Goal: Feedback & Contribution: Submit feedback/report problem

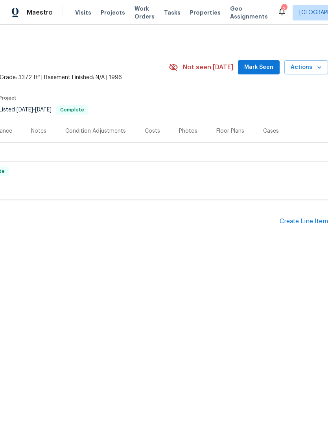
scroll to position [0, 116]
click at [313, 70] on span "Actions" at bounding box center [306, 68] width 31 height 10
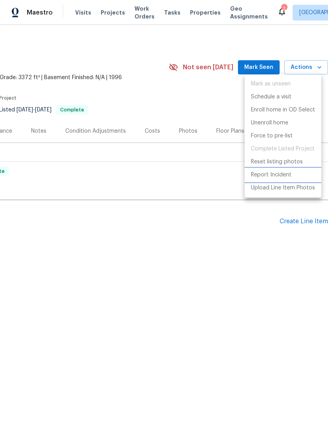
click at [284, 176] on p "Report Incident" at bounding box center [271, 175] width 41 height 8
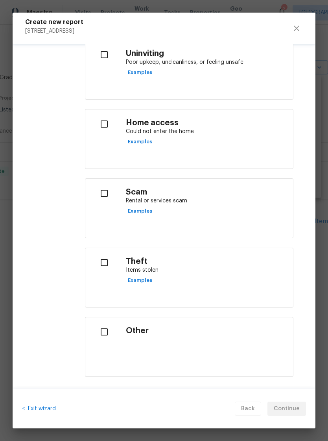
scroll to position [266, 0]
click at [109, 331] on input "checkbox" at bounding box center [104, 331] width 25 height 17
checkbox input "true"
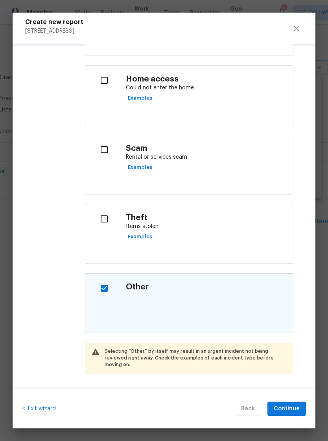
scroll to position [308, 0]
click at [288, 412] on span "Continue" at bounding box center [287, 409] width 26 height 10
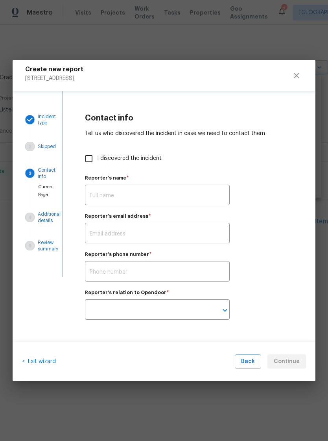
click at [144, 191] on input "text" at bounding box center [157, 196] width 145 height 18
type input "[PERSON_NAME]"
click at [146, 239] on input "text" at bounding box center [157, 234] width 145 height 18
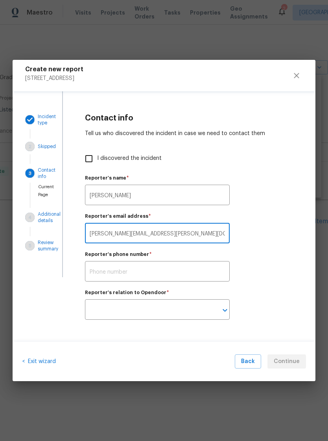
type input "[PERSON_NAME][EMAIL_ADDRESS][PERSON_NAME][DOMAIN_NAME],"
click at [168, 272] on input "text" at bounding box center [157, 272] width 145 height 18
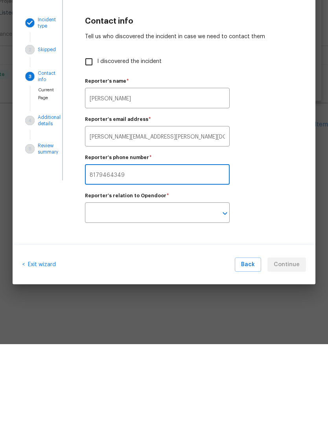
type input "8179464349"
click at [206, 301] on input "text" at bounding box center [146, 310] width 123 height 18
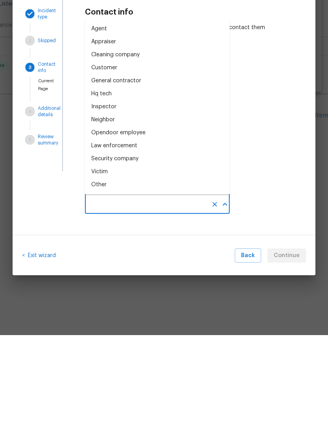
click at [126, 284] on li "Other" at bounding box center [157, 290] width 145 height 13
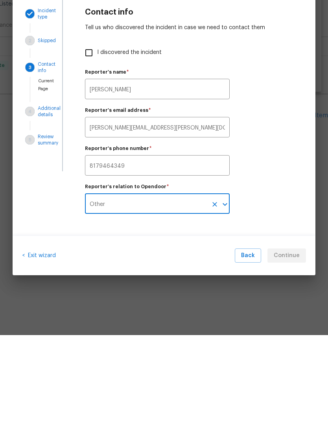
type input "Other"
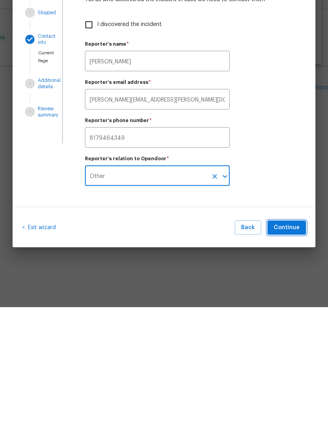
click at [286, 357] on span "Continue" at bounding box center [287, 362] width 26 height 10
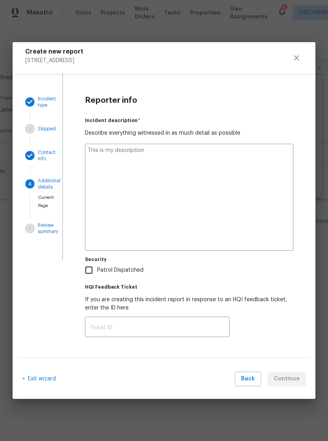
click at [173, 166] on textarea at bounding box center [189, 197] width 209 height 107
type textarea "C"
type textarea "x"
type textarea "Ca"
type textarea "x"
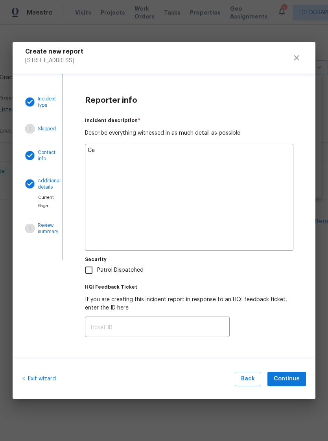
type textarea "Cam"
type textarea "x"
type textarea "Came"
type textarea "x"
type textarea "Came"
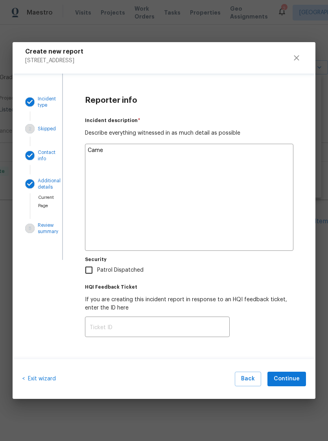
type textarea "x"
type textarea "Came t"
type textarea "x"
type textarea "Came to"
type textarea "x"
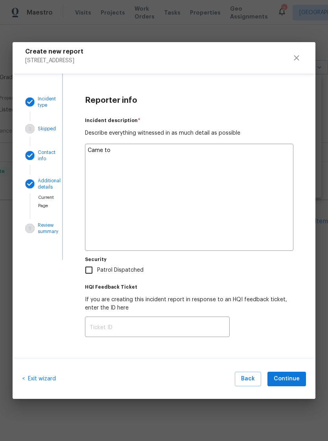
type textarea "Came to"
type textarea "x"
type textarea "Came to h"
type textarea "x"
type textarea "Came to ho"
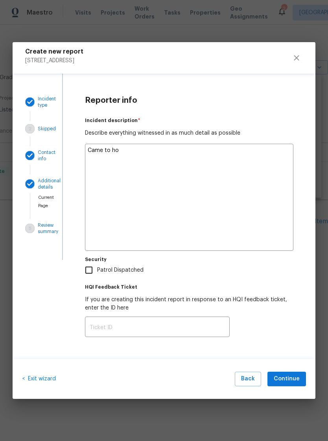
type textarea "x"
type textarea "Came to hom"
type textarea "x"
type textarea "Came to home"
type textarea "x"
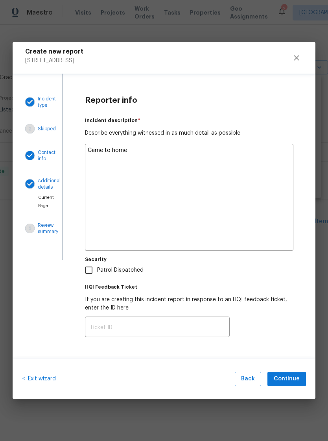
type textarea "Came to home"
type textarea "x"
type textarea "Came to home f"
type textarea "x"
type textarea "Came to home fo"
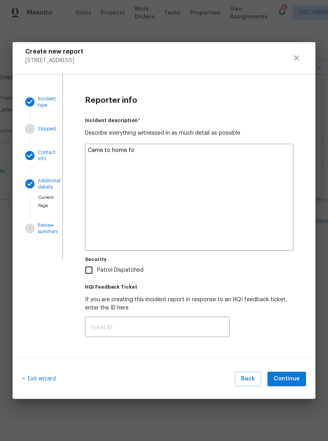
type textarea "x"
type textarea "Came to home for"
type textarea "x"
type textarea "Came to home for"
type textarea "x"
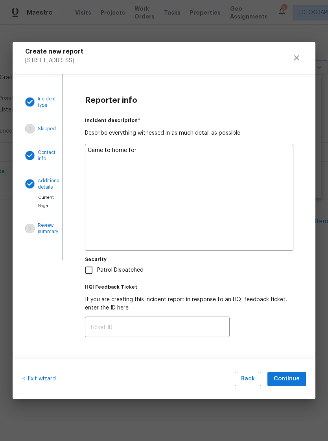
type textarea "Came to home for a"
type textarea "x"
type textarea "Came to home for ac"
type textarea "x"
type textarea "Came to home for acc"
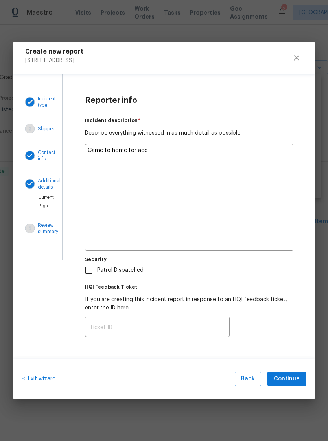
type textarea "x"
type textarea "Came to home for acce"
type textarea "x"
type textarea "Came to home for acces"
type textarea "x"
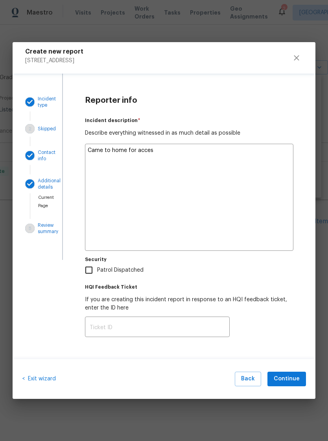
type textarea "Came to home for access"
type textarea "x"
type textarea "Came to home for access"
type textarea "x"
type textarea "Came to home for access i"
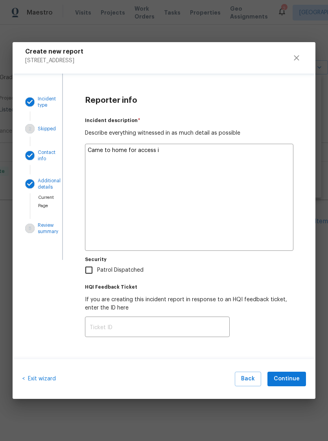
type textarea "x"
type textarea "Came to home for access is"
type textarea "x"
type textarea "Came to home for access iss"
type textarea "x"
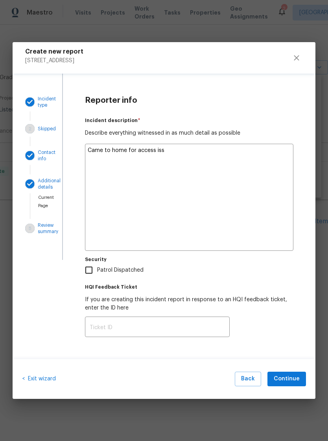
type textarea "Came to home for access issu"
type textarea "x"
type textarea "Came to home for access issue"
type textarea "x"
type textarea "Came to home for access issues"
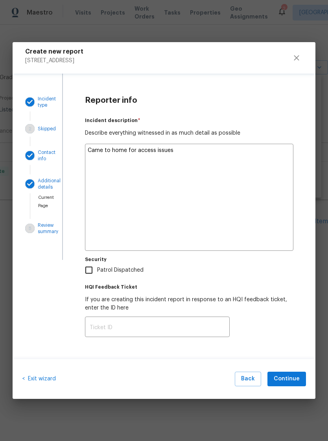
type textarea "x"
type textarea "Came to home for access issues,"
type textarea "x"
type textarea "Came to home for access issues,"
type textarea "x"
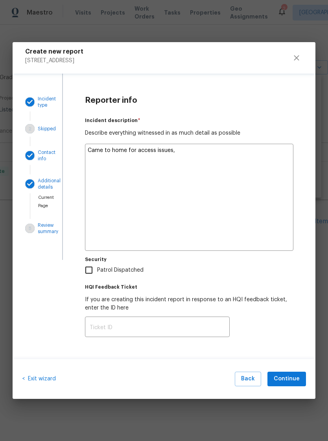
type textarea "Came to home for access issues, a"
type textarea "x"
type textarea "Came to home for access issues, an"
type textarea "x"
type textarea "Came to home for access issues, and"
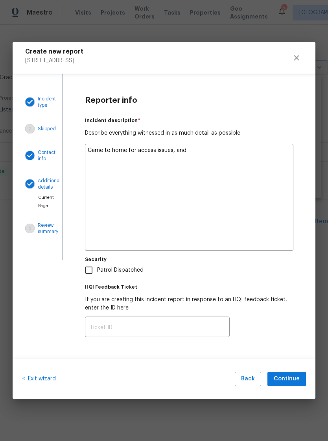
type textarea "x"
type textarea "Came to home for access issues, and"
type textarea "x"
type textarea "Came to home for access issues, and h"
type textarea "x"
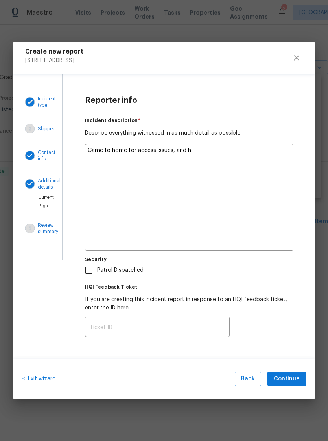
type textarea "Came to home for access issues, and hu"
type textarea "x"
type textarea "Came to home for access issues, and hub"
type textarea "x"
type textarea "Came to home for access issues, and hub"
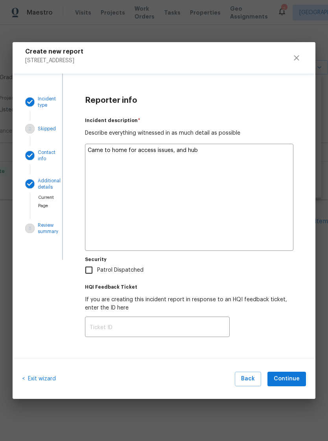
type textarea "x"
type textarea "Came to home for access issues, and hub o"
type textarea "x"
type textarea "Came to home for access issues, and hub of"
type textarea "x"
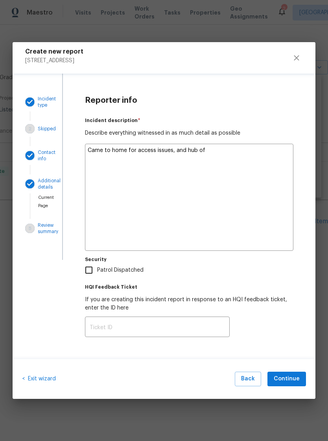
type textarea "Came to home for access issues, and hub off"
type textarea "x"
type textarea "Came to home for access issues, and hub offl"
type textarea "x"
type textarea "Came to home for access issues, and hub offli"
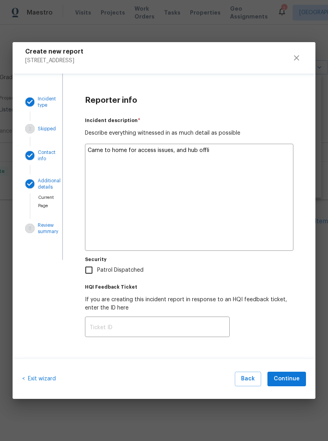
type textarea "x"
type textarea "Came to home for access issues, and hub offlin"
type textarea "x"
type textarea "Came to home for access issues, and hub offline"
type textarea "x"
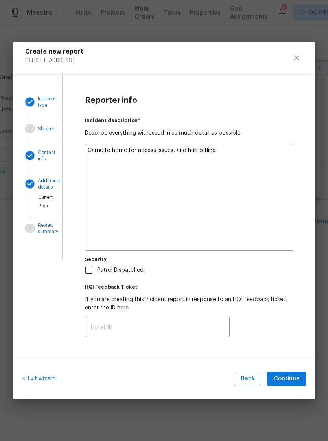
type textarea "Came to home for access issues, and hub offline."
type textarea "x"
type textarea "Came to home for access issues, and hub offline."
type textarea "x"
type textarea "Came to home for access issues, and hub offline."
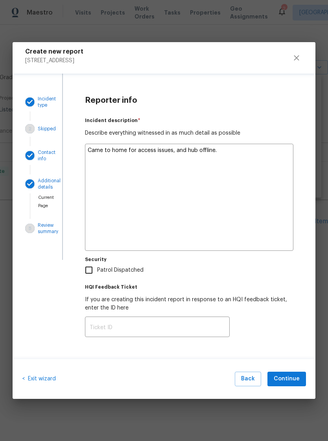
type textarea "x"
type textarea "Came to home for access issues, and hub offline. F"
type textarea "x"
type textarea "Came to home for access issues, and hub offline. Fo"
type textarea "x"
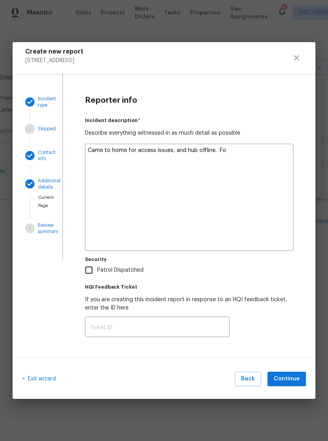
type textarea "Came to home for access issues, and hub offline. Fou"
type textarea "x"
type textarea "Came to home for access issues, and hub offline. Foun"
type textarea "x"
type textarea "Came to home for access issues, and hub offline. Found"
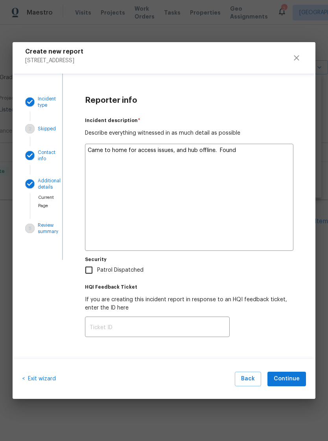
type textarea "x"
type textarea "Came to home for access issues, and hub offline. Found"
type textarea "x"
type textarea "Came to home for access issues, and hub offline. Found h"
type textarea "x"
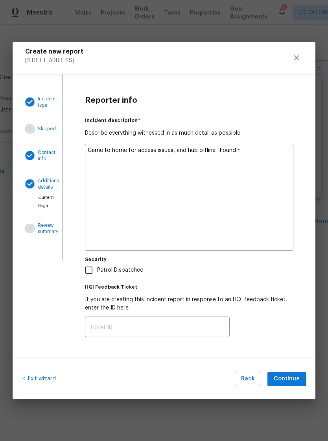
type textarea "Came to home for access issues, and hub offline. Found hu"
type textarea "x"
type textarea "Came to home for access issues, and hub offline. Found hub"
type textarea "x"
type textarea "Came to home for access issues, and hub offline. Found hub"
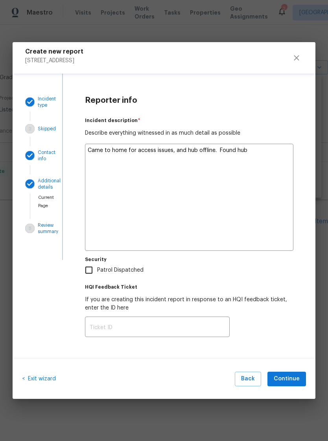
type textarea "x"
type textarea "Came to home for access issues, and hub offline. Found hub t"
type textarea "x"
type textarea "Came to home for access issues, and hub offline. Found hub ta"
type textarea "x"
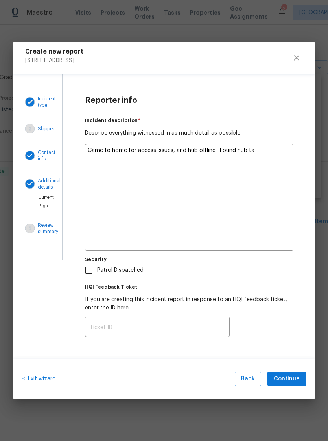
type textarea "Came to home for access issues, and hub offline. Found hub tak"
type textarea "x"
type textarea "Came to home for access issues, and hub offline. Found hub take"
type textarea "x"
type textarea "Came to home for access issues, and hub offline. Found hub taken"
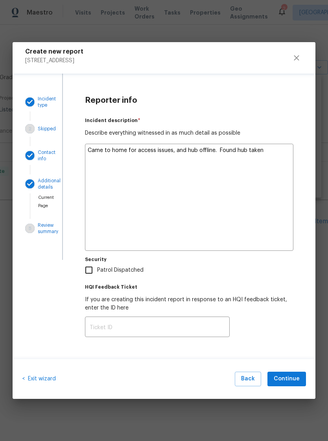
type textarea "x"
type textarea "Came to home for access issues, and hub offline. Found hub taken"
type textarea "x"
type textarea "Came to home for access issues, and hub offline. Found hub taken a"
type textarea "x"
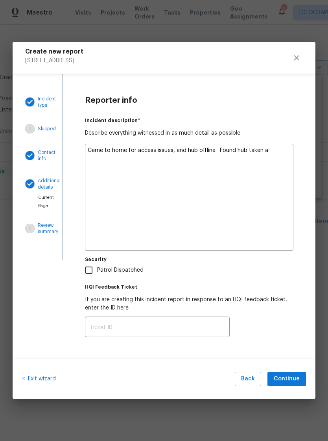
type textarea "Came to home for access issues, and hub offline. Found hub taken ap"
type textarea "x"
type textarea "Came to home for access issues, and hub offline. Found hub taken apa"
type textarea "x"
type textarea "Came to home for access issues, and hub offline. Found hub taken apar"
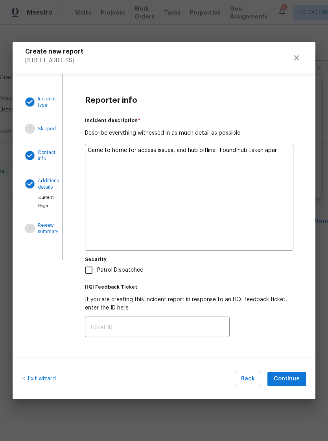
type textarea "x"
type textarea "Came to home for access issues, and hub offline. Found hub taken apart"
type textarea "x"
type textarea "Came to home for access issues, and hub offline. Found hub taken apart"
type textarea "x"
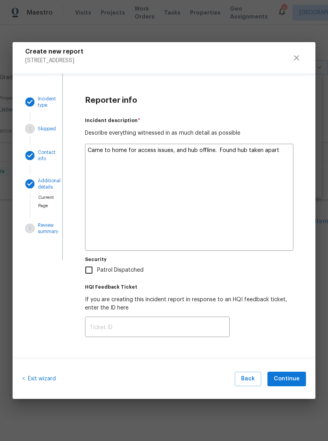
type textarea "Came to home for access issues, and hub offline. Found hub taken apart a"
type textarea "x"
type textarea "Came to home for access issues, and hub offline. Found hub taken apart an"
type textarea "x"
type textarea "Came to home for access issues, and hub offline. Found hub taken apart and"
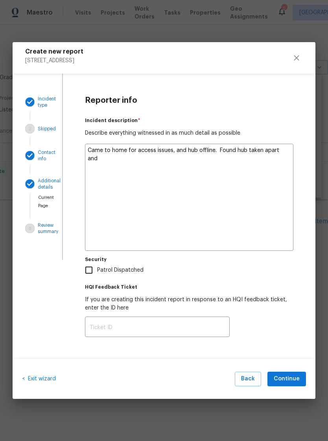
type textarea "x"
type textarea "Came to home for access issues, and hub offline. Found hub taken apart and"
type textarea "x"
type textarea "Came to home for access issues, and hub offline. Found hub taken apart and s"
type textarea "x"
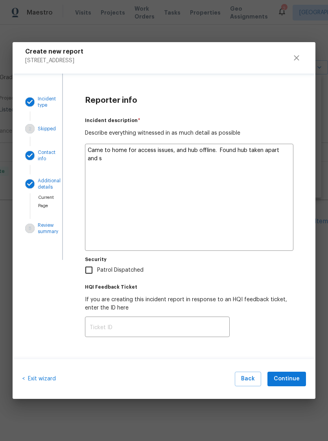
type textarea "Came to home for access issues, and hub offline. Found hub taken apart and st"
type textarea "x"
type textarea "Came to home for access issues, and hub offline. Found hub taken apart and str"
type textarea "x"
type textarea "Came to home for access issues, and hub offline. Found hub taken apart and stru"
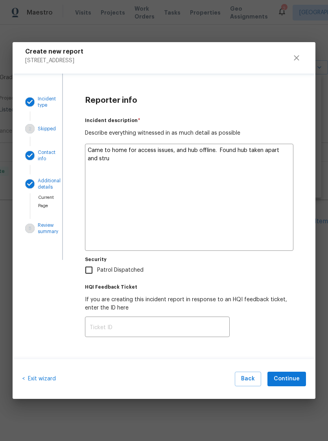
type textarea "x"
type textarea "Came to home for access issues, and hub offline. Found hub taken apart and strun"
type textarea "x"
type textarea "Came to home for access issues, and hub offline. Found hub taken apart and stru…"
type textarea "x"
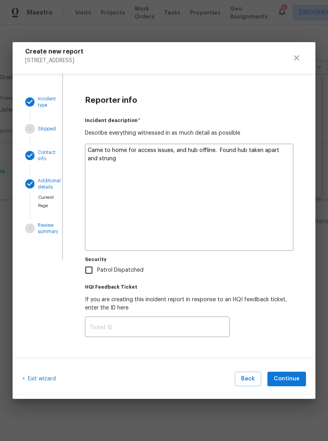
type textarea "Came to home for access issues, and hub offline. Found hub taken apart and stru…"
type textarea "x"
type textarea "Came to home for access issues, and hub offline. Found hub taken apart and stru…"
type textarea "x"
type textarea "Came to home for access issues, and hub offline. Found hub taken apart and stru…"
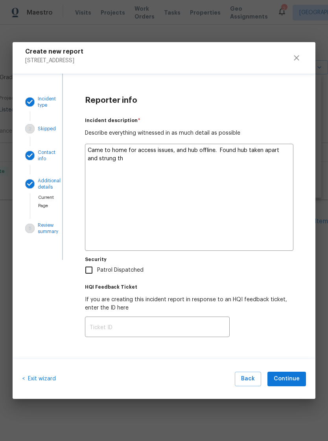
type textarea "x"
type textarea "Came to home for access issues, and hub offline. Found hub taken apart and stru…"
type textarea "x"
type textarea "Came to home for access issues, and hub offline. Found hub taken apart and stru…"
type textarea "x"
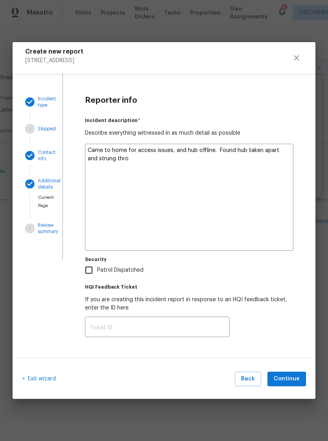
type textarea "Came to home for access issues, and hub offline. Found hub taken apart and stru…"
type textarea "x"
type textarea "Came to home for access issues, and hub offline. Found hub taken apart and stru…"
type textarea "x"
type textarea "Came to home for access issues, and hub offline. Found hub taken apart and stru…"
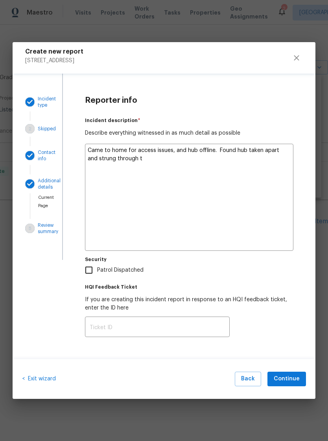
type textarea "x"
type textarea "Came to home for access issues, and hub offline. Found hub taken apart and stru…"
type textarea "x"
type textarea "Came to home for access issues, and hub offline. Found hub taken apart and stru…"
type textarea "x"
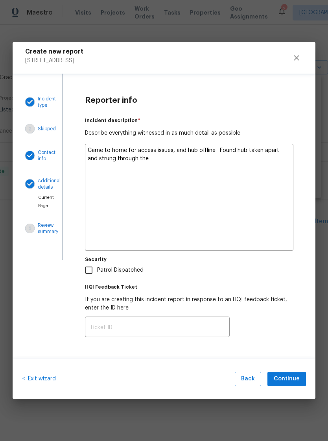
type textarea "Came to home for access issues, and hub offline. Found hub taken apart and stru…"
type textarea "x"
type textarea "Came to home for access issues, and hub offline. Found hub taken apart and stru…"
type textarea "x"
type textarea "Came to home for access issues, and hub offline. Found hub taken apart and stru…"
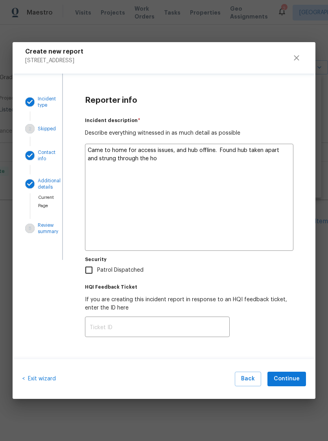
type textarea "x"
type textarea "Came to home for access issues, and hub offline. Found hub taken apart and stru…"
type textarea "x"
type textarea "Came to home for access issues, and hub offline. Found hub taken apart and stru…"
type textarea "x"
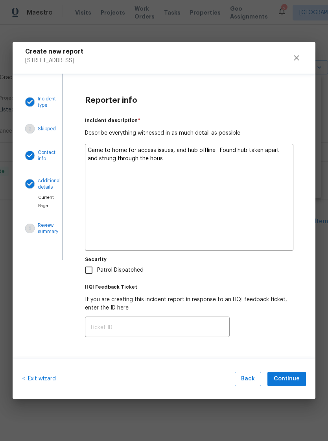
type textarea "Came to home for access issues, and hub offline. Found hub taken apart and stru…"
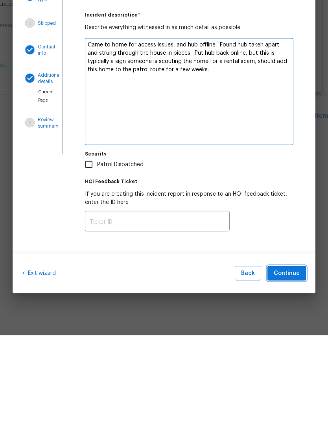
click at [287, 374] on span "Continue" at bounding box center [287, 379] width 26 height 10
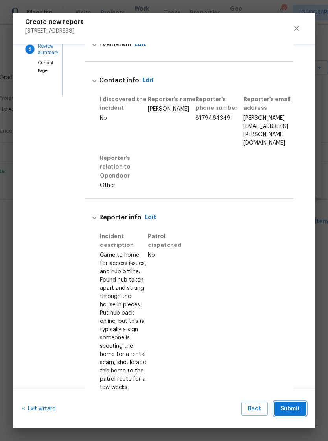
scroll to position [133, 0]
click at [294, 412] on span "Submit" at bounding box center [290, 409] width 19 height 10
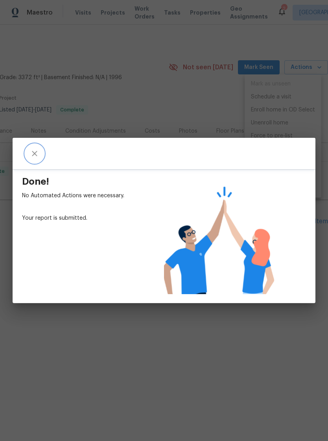
click at [35, 152] on icon "close" at bounding box center [34, 153] width 9 height 9
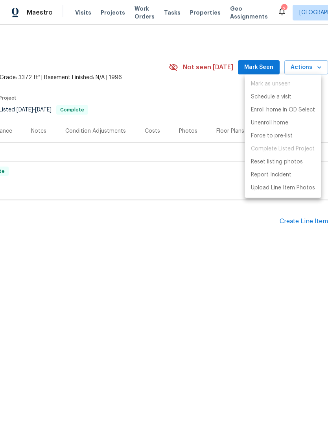
click at [227, 264] on div at bounding box center [164, 220] width 328 height 441
